Goal: Task Accomplishment & Management: Use online tool/utility

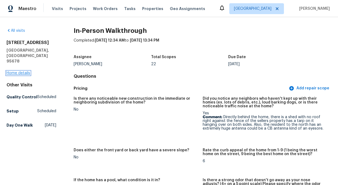
click at [24, 71] on link "Home details" at bounding box center [19, 73] width 24 height 4
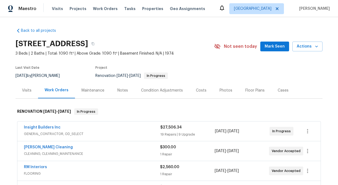
click at [121, 91] on div "Notes" at bounding box center [122, 90] width 11 height 5
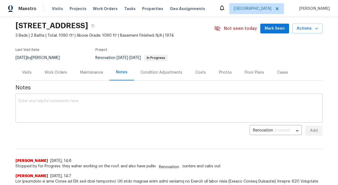
scroll to position [20, 0]
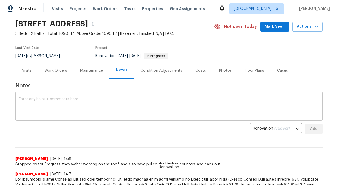
click at [34, 107] on textarea at bounding box center [169, 106] width 300 height 19
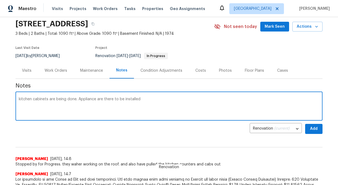
type textarea "kitchen cabinets are being done. Appliance are there to be installed"
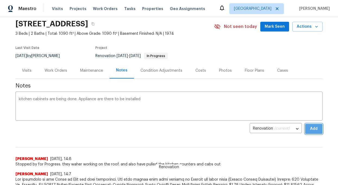
click at [313, 128] on span "Add" at bounding box center [313, 128] width 9 height 7
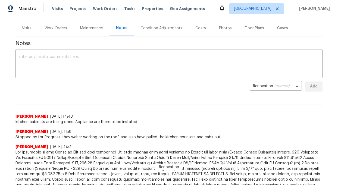
scroll to position [0, 0]
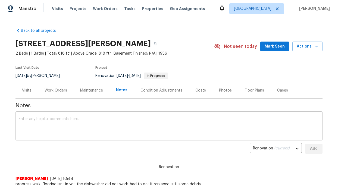
click at [38, 119] on textarea at bounding box center [169, 126] width 300 height 19
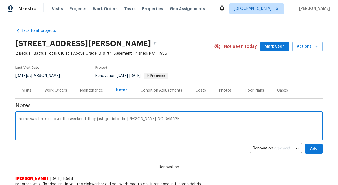
click at [129, 119] on textarea "home was broke in over the weekend. they just got into the [PERSON_NAME]. NO DA…" at bounding box center [169, 126] width 300 height 19
click at [135, 118] on textarea "home was broke in over the weekend. they just got into the garGE. NO DAMAGE" at bounding box center [169, 126] width 300 height 19
click at [166, 119] on textarea "home was broke in over the weekend. they just got into the garage. NO DAMAGE" at bounding box center [169, 126] width 300 height 19
click at [162, 118] on textarea "home was broke in over the weekend. they just got into the garage. NO DAMAGE" at bounding box center [169, 126] width 300 height 19
type textarea "home was broke in over the weekend. they just got into the garage. NO DAMAGE"
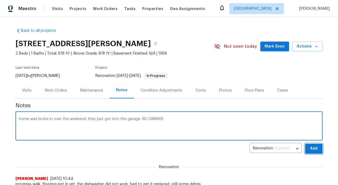
click at [317, 146] on span "Add" at bounding box center [313, 148] width 9 height 7
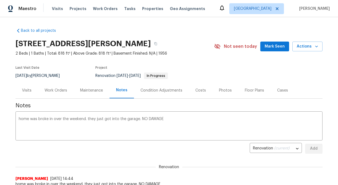
click at [62, 89] on div "Work Orders" at bounding box center [56, 90] width 23 height 5
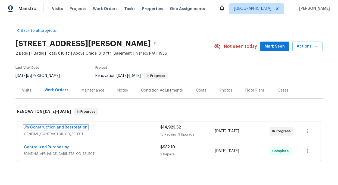
click at [70, 129] on link "J's Construction and Restoration" at bounding box center [56, 127] width 64 height 4
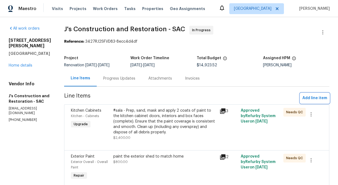
click at [312, 97] on span "Add line item" at bounding box center [314, 98] width 25 height 7
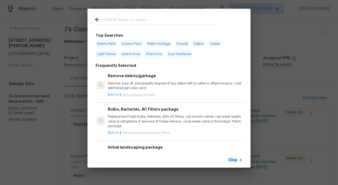
click at [127, 20] on input "text" at bounding box center [161, 20] width 115 height 8
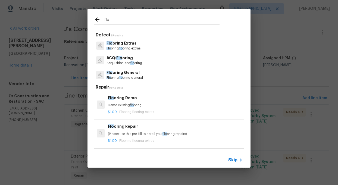
type input "flo"
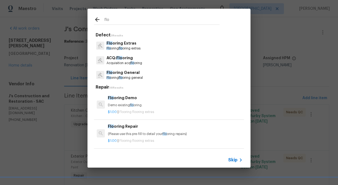
click at [131, 49] on p "Flo oring flo oring extras" at bounding box center [123, 48] width 34 height 5
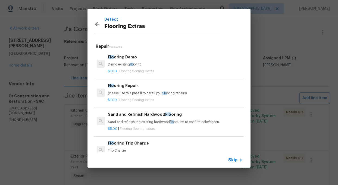
click at [253, 134] on div "Defect Flooring Extras Repair 11 Results Flo oring Demo Demo existing flo oring…" at bounding box center [169, 88] width 338 height 176
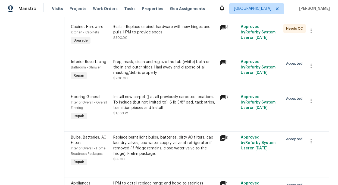
scroll to position [572, 0]
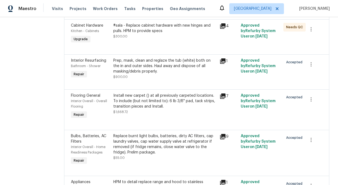
click at [139, 107] on div "Install new carpet () at all previously carpeted locations. To include (but not…" at bounding box center [164, 101] width 103 height 16
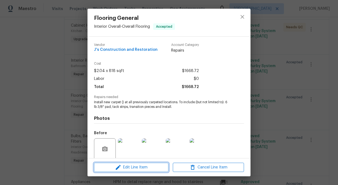
click at [144, 168] on span "Edit Line Item" at bounding box center [131, 167] width 71 height 7
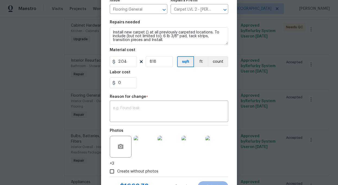
scroll to position [62, 0]
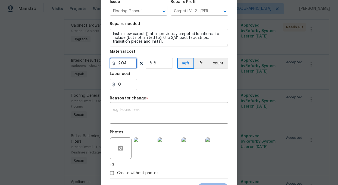
click at [129, 64] on input "2.04" at bounding box center [123, 63] width 27 height 11
type input "2.5"
click at [150, 92] on section "Repairs needed Install new carpet () at all previously carpeted locations. To i…" at bounding box center [169, 56] width 118 height 74
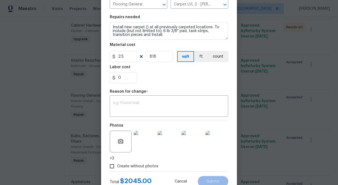
scroll to position [69, 0]
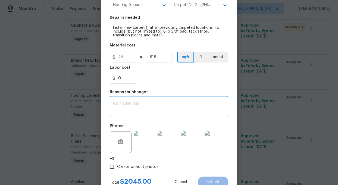
click at [137, 103] on textarea at bounding box center [169, 107] width 112 height 11
click at [142, 105] on textarea "add bathroom floring to match kitchen" at bounding box center [169, 107] width 112 height 11
click at [201, 103] on textarea "add bathroom flooring to match kitchen" at bounding box center [169, 107] width 112 height 11
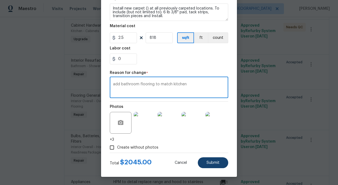
type textarea "add bathroom flooring to match kitchen"
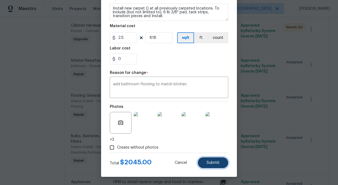
click at [215, 166] on button "Submit" at bounding box center [213, 162] width 30 height 11
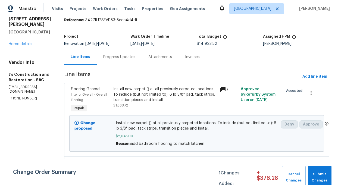
scroll to position [0, 0]
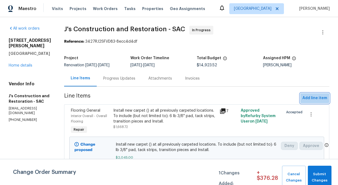
click at [312, 96] on span "Add line item" at bounding box center [314, 98] width 25 height 7
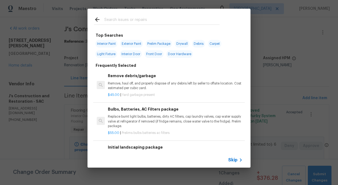
click at [115, 20] on input "text" at bounding box center [161, 20] width 115 height 8
click at [55, 123] on div "Top Searches Interior Paint Exterior Paint Prelim Package Drywall Debris Carpet…" at bounding box center [169, 88] width 338 height 176
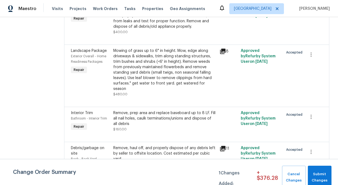
scroll to position [865, 0]
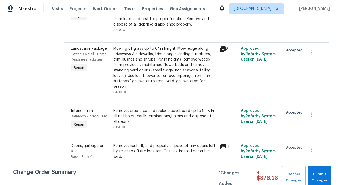
click at [181, 83] on div "Mowing of grass up to 6" in height. Mow, edge along driveways & sidewalks, trim…" at bounding box center [164, 67] width 103 height 43
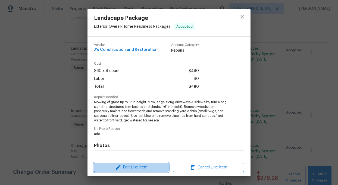
click at [127, 167] on span "Edit Line Item" at bounding box center [131, 167] width 71 height 7
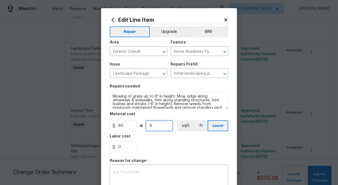
click at [156, 126] on input "8" at bounding box center [159, 125] width 27 height 11
click at [156, 144] on div "0" at bounding box center [169, 146] width 118 height 11
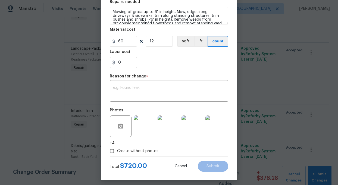
scroll to position [86, 0]
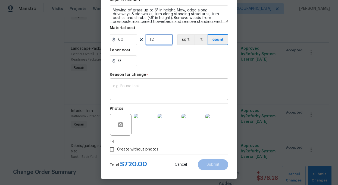
click at [158, 41] on input "12" at bounding box center [159, 39] width 27 height 11
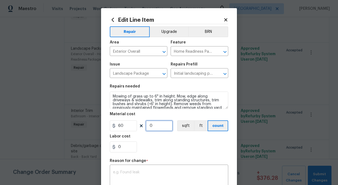
type input "0"
click at [227, 20] on icon at bounding box center [225, 19] width 5 height 5
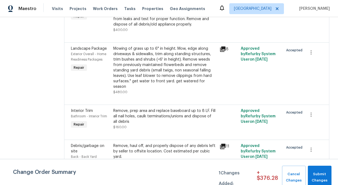
click at [152, 83] on div "Mowing of grass up to 6" in height. Mow, edge along driveways & sidewalks, trim…" at bounding box center [164, 67] width 103 height 43
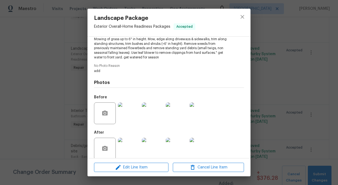
scroll to position [70, 0]
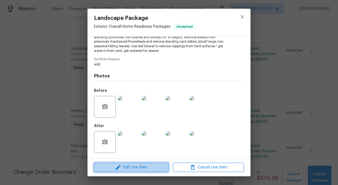
click at [138, 168] on span "Edit Line Item" at bounding box center [131, 167] width 71 height 7
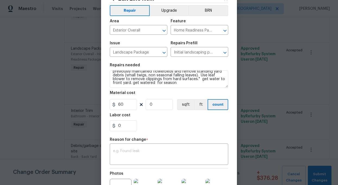
scroll to position [18, 0]
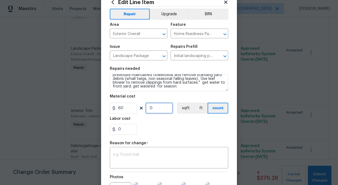
click at [159, 109] on input "0" at bounding box center [159, 108] width 27 height 11
type input "10"
click at [161, 124] on div "0" at bounding box center [169, 129] width 118 height 11
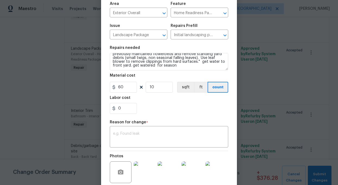
scroll to position [26, 0]
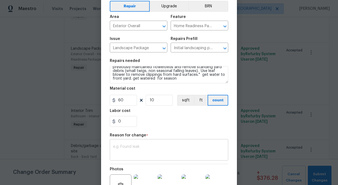
click at [127, 152] on textarea at bounding box center [169, 150] width 112 height 11
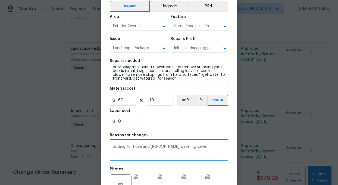
type textarea "adding for hose and [PERSON_NAME] watering valve"
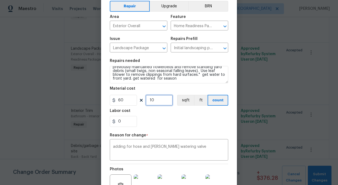
click at [162, 100] on input "10" at bounding box center [159, 100] width 27 height 11
type input "12"
click at [164, 116] on div "0" at bounding box center [169, 121] width 118 height 11
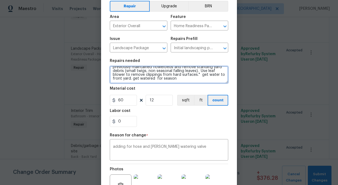
click at [155, 82] on textarea "Mowing of grass up to 6" in height. Mow, edge along driveways & sidewalks, trim…" at bounding box center [169, 74] width 118 height 17
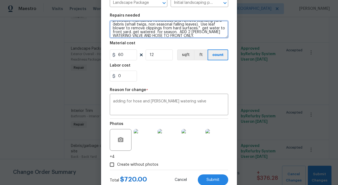
scroll to position [88, 0]
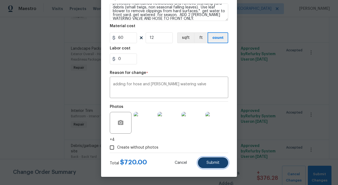
click at [213, 161] on span "Submit" at bounding box center [212, 163] width 13 height 4
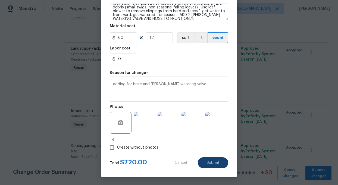
type textarea "Mowing of grass up to 6" in height. Mow, edge along driveways & sidewalks, trim…"
type input "8"
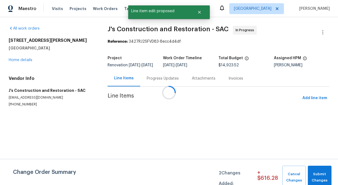
scroll to position [0, 0]
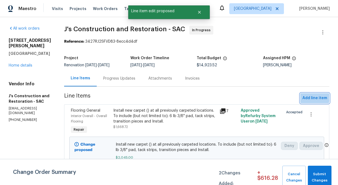
click at [310, 98] on span "Add line item" at bounding box center [314, 98] width 25 height 7
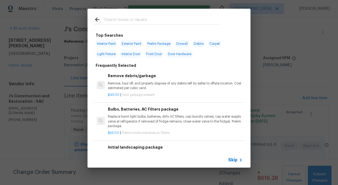
click at [127, 22] on input "text" at bounding box center [161, 20] width 115 height 8
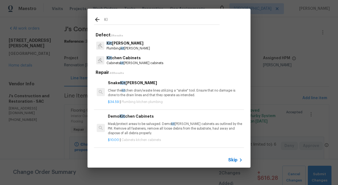
type input "K"
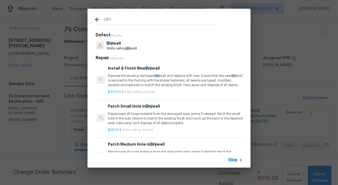
type input "DRY"
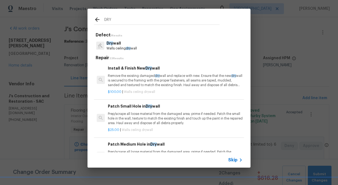
click at [120, 54] on div "Defect 1 Results Dry wall Walls ceiling dry wall Repair 23 Results Install & Fi…" at bounding box center [169, 114] width 150 height 164
click at [119, 49] on p "Walls ceiling dry wall" at bounding box center [121, 48] width 30 height 5
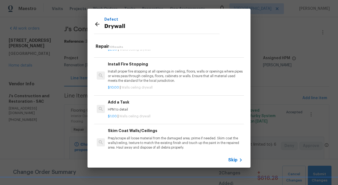
scroll to position [163, 0]
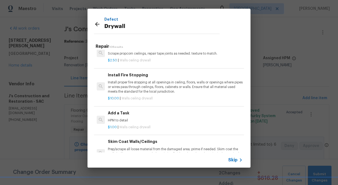
click at [109, 114] on h6 "Add a Task" at bounding box center [175, 113] width 135 height 6
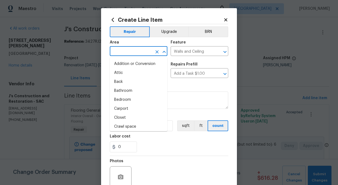
click at [125, 55] on input "text" at bounding box center [131, 52] width 42 height 8
type input "L"
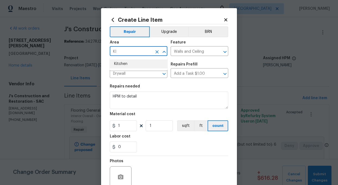
click at [127, 64] on li "Kitchen" at bounding box center [139, 63] width 58 height 9
type input "Kitchen"
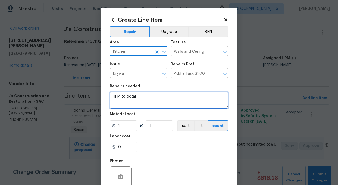
click at [135, 98] on textarea "HPM to detail" at bounding box center [169, 100] width 118 height 17
click at [147, 99] on textarea "HPM to detail" at bounding box center [169, 100] width 118 height 17
type textarea "H"
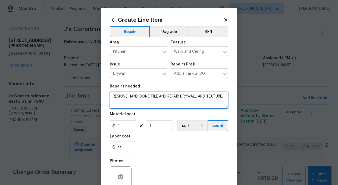
type textarea "REMOVE HAND DONE TILE AND REPAIR DRYWALL AND TEXTURE."
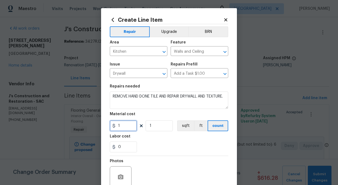
click at [124, 124] on input "1" at bounding box center [123, 125] width 27 height 11
type input "2"
click at [153, 125] on input "1" at bounding box center [159, 125] width 27 height 11
type input "200"
click at [159, 142] on div "0" at bounding box center [169, 146] width 118 height 11
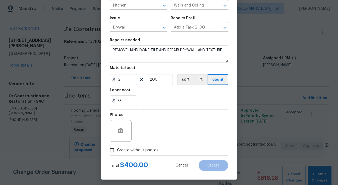
scroll to position [49, 0]
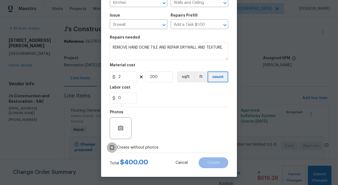
click at [112, 148] on input "Create without photos" at bounding box center [112, 147] width 10 height 10
checkbox input "true"
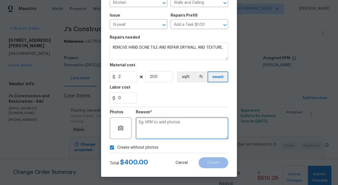
click at [156, 134] on textarea at bounding box center [182, 128] width 92 height 22
type textarea "ADD"
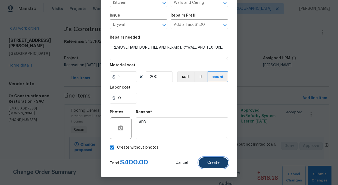
click at [214, 162] on span "Create" at bounding box center [213, 163] width 12 height 4
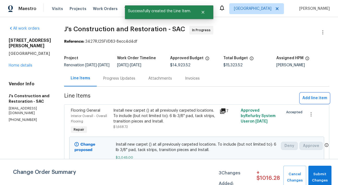
click at [317, 99] on span "Add line item" at bounding box center [314, 98] width 25 height 7
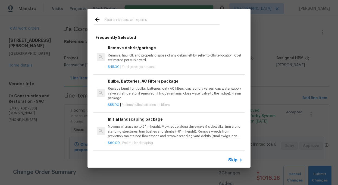
scroll to position [32, 0]
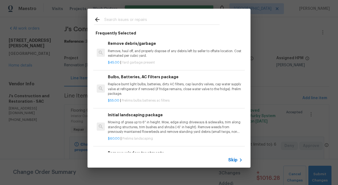
click at [117, 18] on input "text" at bounding box center [161, 20] width 115 height 8
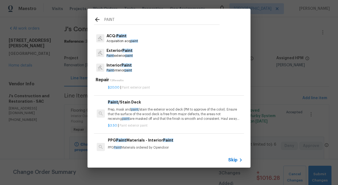
scroll to position [33, 0]
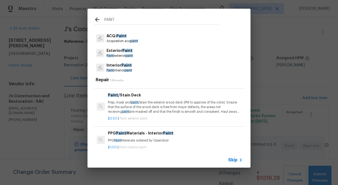
type input "PAINT"
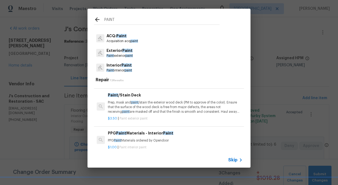
click at [134, 108] on p "Prep, mask and paint /stain the exterior wood deck (PM to approve of the color)…" at bounding box center [175, 107] width 135 height 14
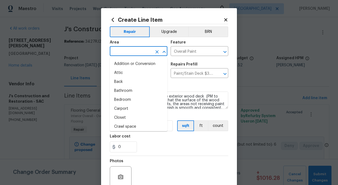
click at [137, 50] on input "text" at bounding box center [131, 52] width 42 height 8
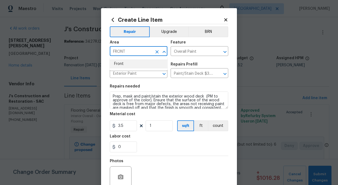
scroll to position [8, 0]
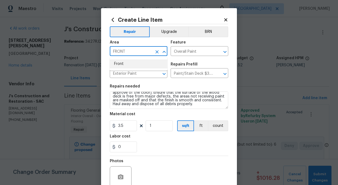
type input "FRONT"
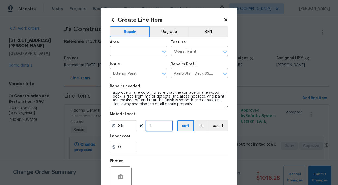
click at [155, 127] on input "1" at bounding box center [159, 125] width 27 height 11
click at [157, 144] on div "0" at bounding box center [169, 146] width 118 height 11
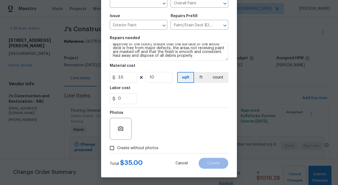
scroll to position [49, 0]
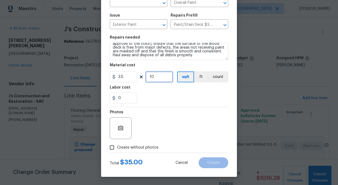
click at [157, 78] on input "10" at bounding box center [159, 76] width 27 height 11
type input "75"
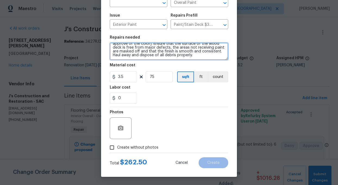
click at [177, 53] on textarea "Prep, mask and paint/stain the exterior wood deck (PM to approve of the color).…" at bounding box center [169, 51] width 118 height 17
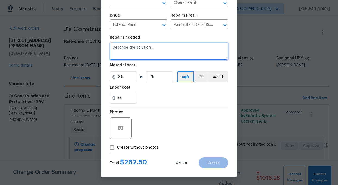
scroll to position [0, 0]
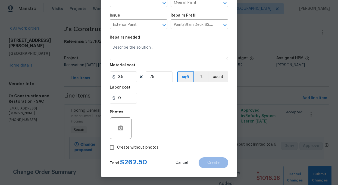
click at [156, 63] on div "Material cost" at bounding box center [169, 66] width 118 height 7
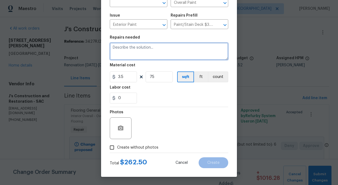
click at [159, 48] on textarea at bounding box center [169, 51] width 118 height 17
click at [133, 47] on textarea "Paint front match home" at bounding box center [169, 51] width 118 height 17
type textarea "Paint front porch entry to match home"
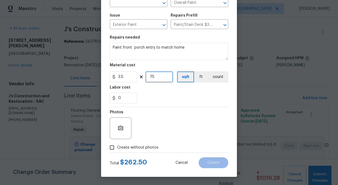
click at [156, 78] on input "75" at bounding box center [159, 76] width 27 height 11
type input "100"
click at [111, 148] on input "Create without photos" at bounding box center [112, 147] width 10 height 10
checkbox input "true"
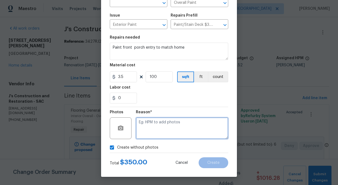
click at [166, 129] on textarea at bounding box center [182, 128] width 92 height 22
type textarea "add"
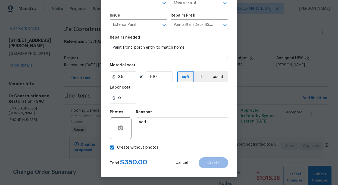
click at [195, 150] on div "Create without photos" at bounding box center [169, 147] width 118 height 10
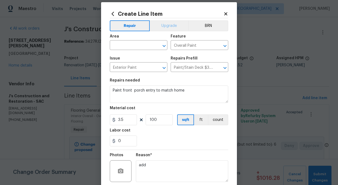
scroll to position [3, 0]
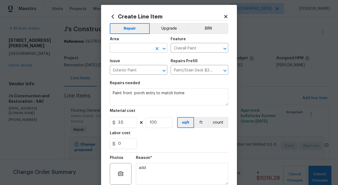
click at [127, 50] on input "text" at bounding box center [131, 48] width 42 height 8
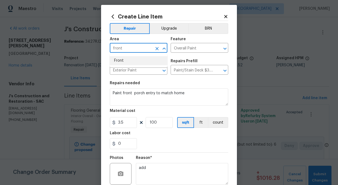
type input "front"
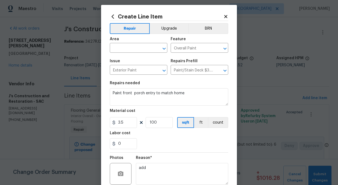
click at [156, 144] on div "0" at bounding box center [169, 143] width 118 height 11
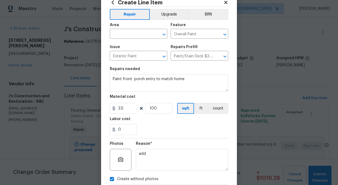
scroll to position [16, 0]
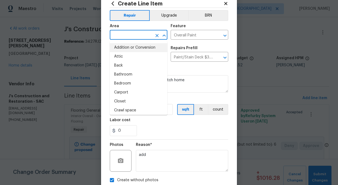
click at [135, 35] on input "text" at bounding box center [131, 35] width 42 height 8
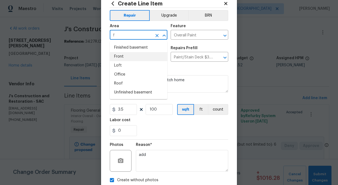
click at [117, 54] on li "Front" at bounding box center [139, 56] width 58 height 9
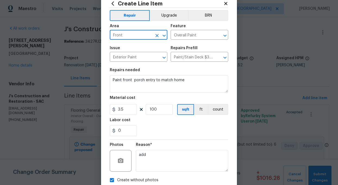
scroll to position [49, 0]
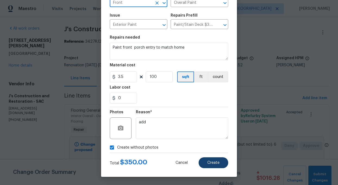
type input "Front"
click at [222, 163] on button "Create" at bounding box center [214, 162] width 30 height 11
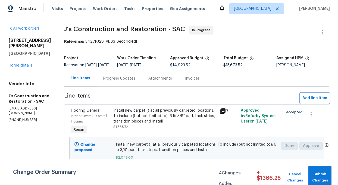
click at [309, 102] on span "Add line item" at bounding box center [314, 98] width 25 height 7
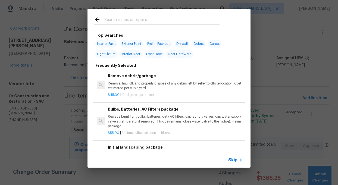
click at [129, 19] on input "text" at bounding box center [161, 20] width 115 height 8
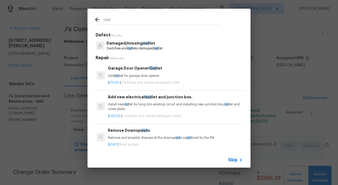
type input "out"
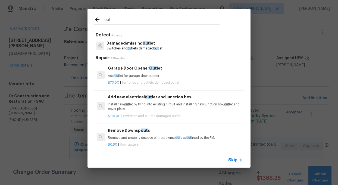
click at [150, 45] on p "Damaged/missing out let" at bounding box center [134, 43] width 56 height 6
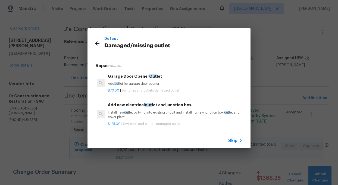
click at [140, 112] on p "Install new out let by tying into existing circuit and installing new junction …" at bounding box center [175, 114] width 135 height 9
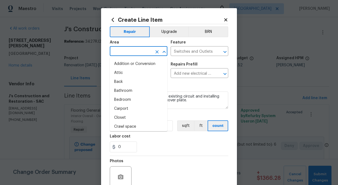
click at [137, 54] on input "text" at bounding box center [131, 52] width 42 height 8
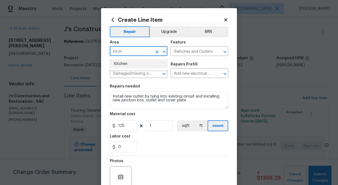
click at [128, 62] on li "Kitchen" at bounding box center [139, 63] width 58 height 9
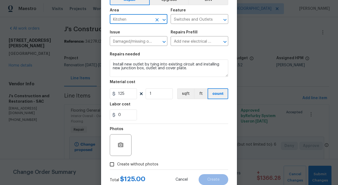
scroll to position [33, 0]
type input "Kitchen"
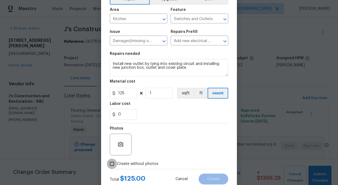
click at [114, 162] on input "Create without photos" at bounding box center [112, 164] width 10 height 10
checkbox input "true"
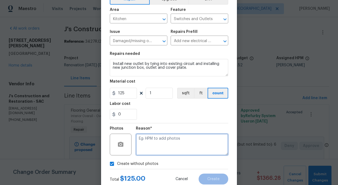
click at [174, 138] on textarea at bounding box center [182, 145] width 92 height 22
click at [173, 147] on textarea at bounding box center [182, 145] width 92 height 22
type textarea "add"
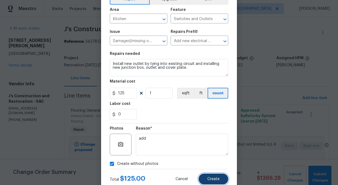
click at [219, 180] on button "Create" at bounding box center [214, 179] width 30 height 11
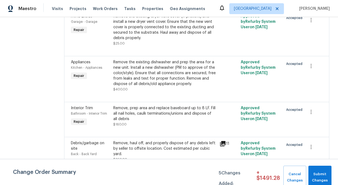
scroll to position [1107, 0]
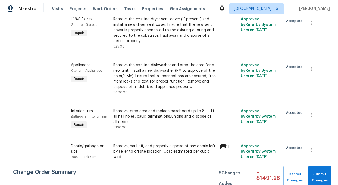
click at [190, 88] on div "Remove the existing dishwasher and prep the area for a new unit. Install a new …" at bounding box center [164, 75] width 103 height 27
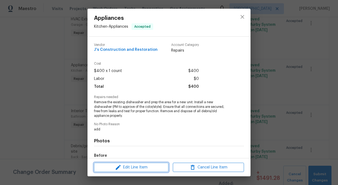
click at [131, 170] on span "Edit Line Item" at bounding box center [131, 167] width 71 height 7
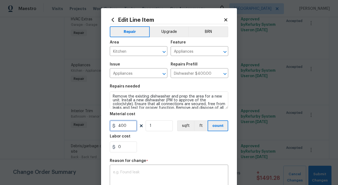
click at [131, 124] on input "400" at bounding box center [123, 125] width 27 height 11
type input "500"
click at [144, 139] on div "Labor cost" at bounding box center [169, 137] width 118 height 7
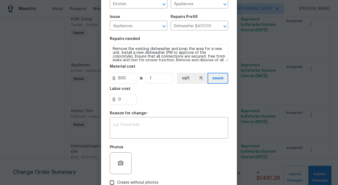
scroll to position [48, 0]
click at [134, 128] on textarea at bounding box center [169, 127] width 112 height 11
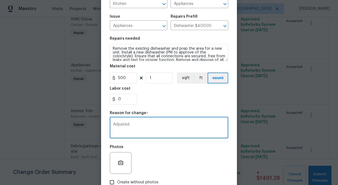
type textarea "Adjusted"
click at [171, 165] on div "Photos" at bounding box center [169, 159] width 118 height 35
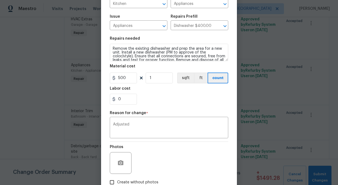
scroll to position [83, 0]
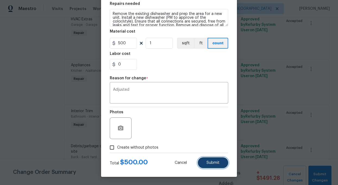
click at [210, 163] on span "Submit" at bounding box center [212, 163] width 13 height 4
type input "400"
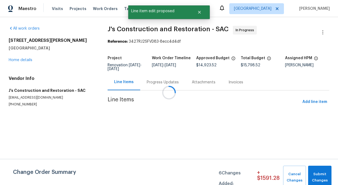
scroll to position [0, 0]
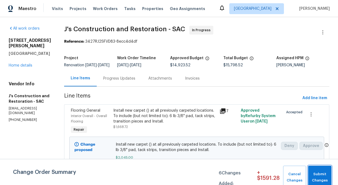
click at [318, 178] on span "Submit Changes" at bounding box center [320, 177] width 18 height 12
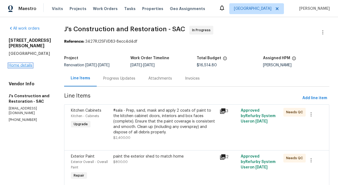
click at [26, 64] on link "Home details" at bounding box center [21, 66] width 24 height 4
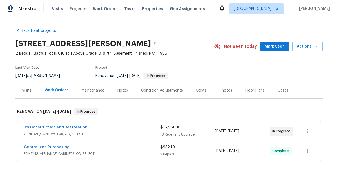
click at [121, 91] on div "Notes" at bounding box center [122, 90] width 11 height 5
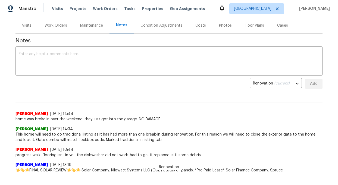
scroll to position [64, 0]
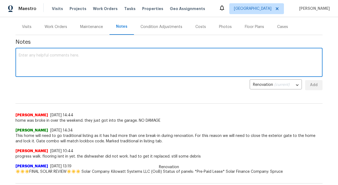
click at [26, 61] on textarea at bounding box center [169, 63] width 300 height 19
type textarea "Progress walk. seen tile broke at back splash. removing tile."
click at [310, 82] on span "Add" at bounding box center [313, 85] width 9 height 7
